Goal: Transaction & Acquisition: Purchase product/service

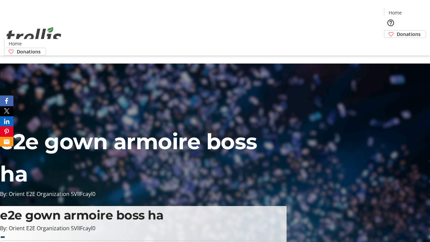
click at [397, 31] on span "Donations" at bounding box center [409, 34] width 24 height 7
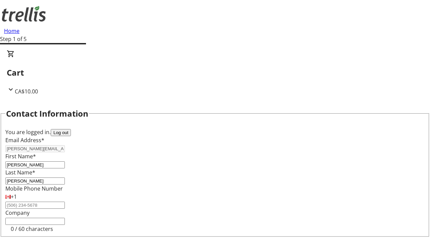
select select "BC"
select select "CA"
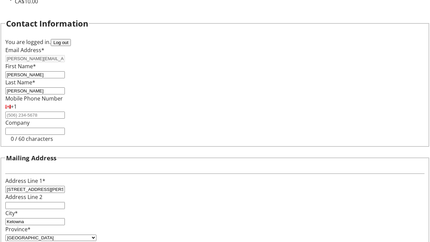
type input "V1Y 0C2"
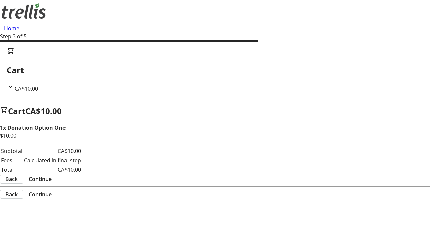
scroll to position [0, 0]
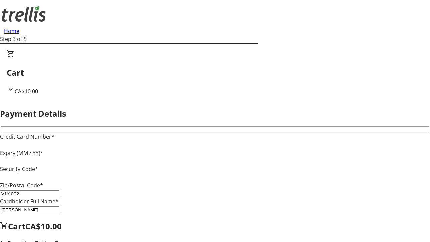
type input "V1Y 0C2"
